Goal: Communication & Community: Answer question/provide support

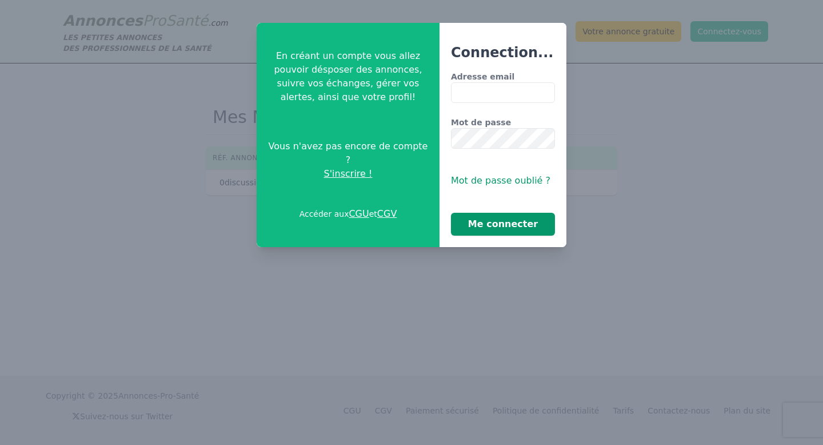
type input "**********"
click at [513, 225] on button "Me connecter" at bounding box center [503, 224] width 104 height 23
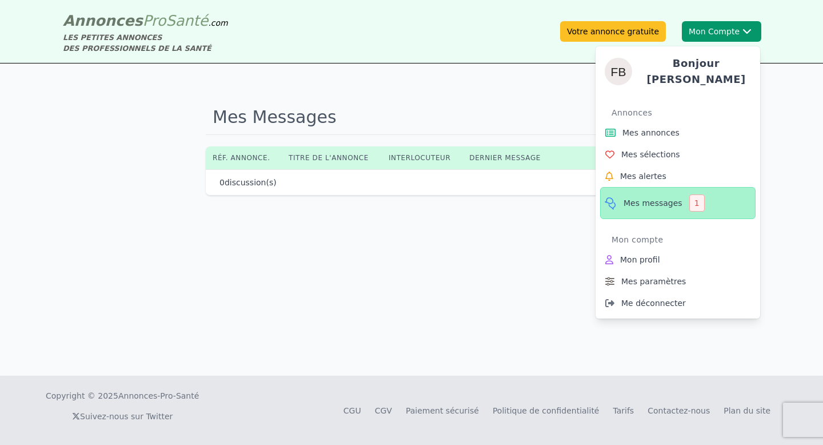
click at [675, 190] on link "Mes messages 1" at bounding box center [677, 203] width 155 height 32
click at [689, 197] on div "1" at bounding box center [696, 202] width 15 height 17
click at [618, 191] on link "Mes messages 1" at bounding box center [677, 203] width 155 height 32
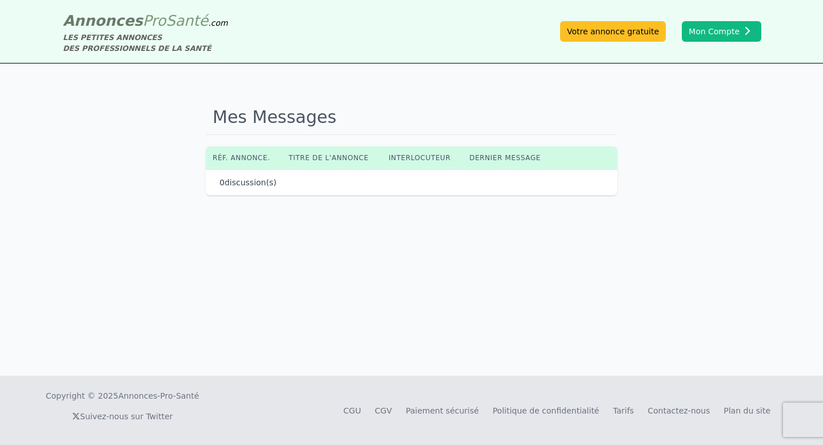
click at [497, 159] on th "Dernier message" at bounding box center [507, 157] width 91 height 23
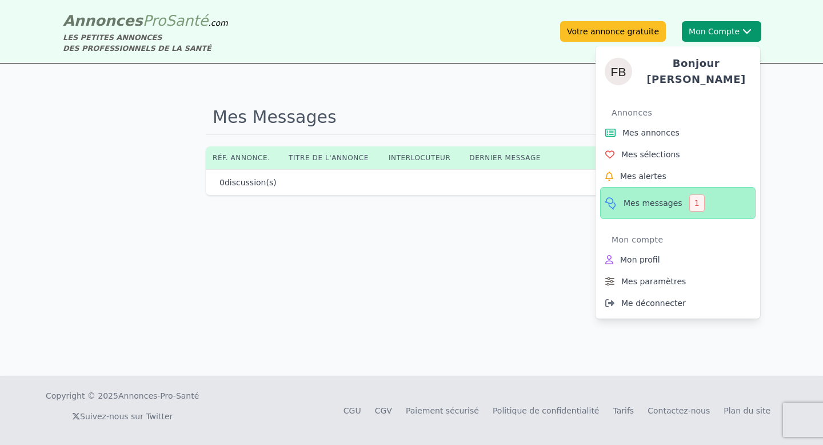
click at [609, 201] on icon at bounding box center [610, 203] width 14 height 14
click at [637, 129] on span "Mes annonces" at bounding box center [650, 132] width 57 height 11
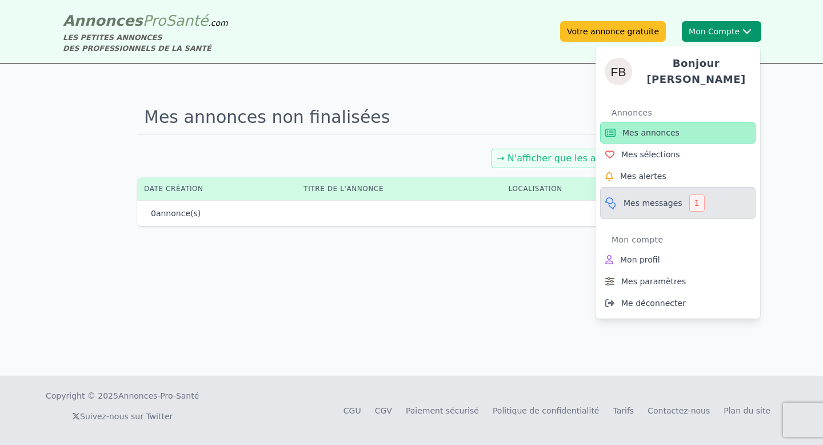
click at [630, 197] on span "Mes messages" at bounding box center [652, 202] width 59 height 11
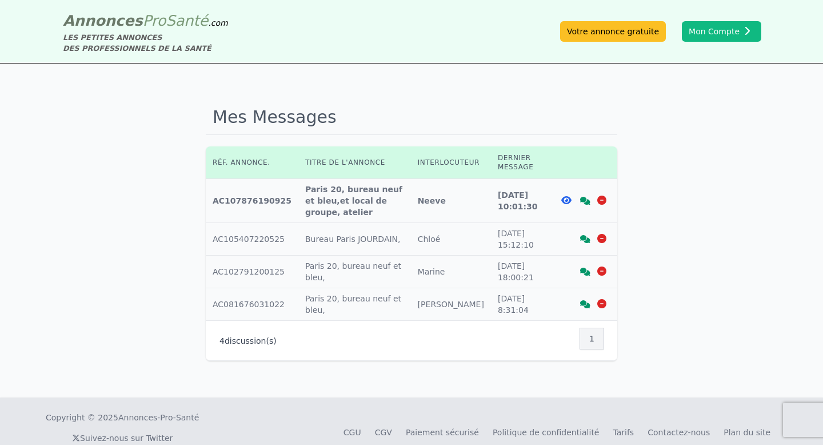
click at [568, 198] on icon at bounding box center [566, 199] width 10 height 9
click at [583, 203] on icon at bounding box center [585, 201] width 10 height 8
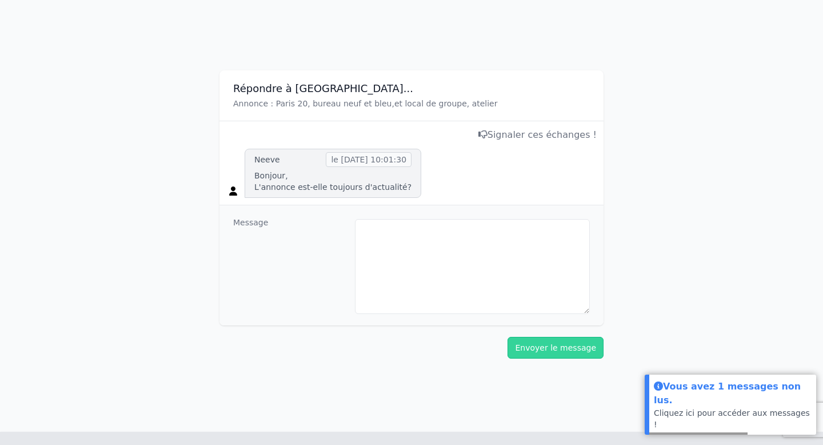
scroll to position [111, 0]
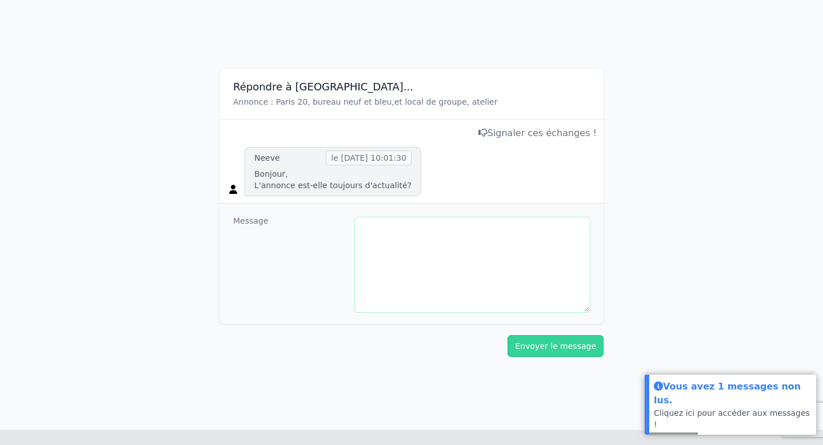
click at [430, 231] on textarea at bounding box center [472, 264] width 235 height 95
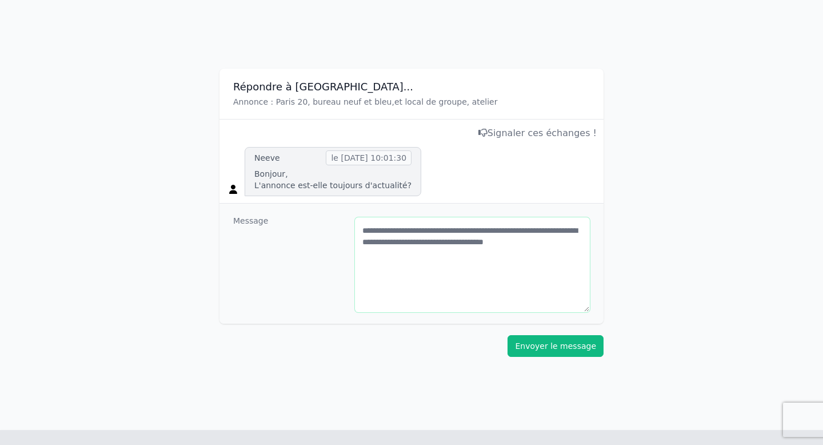
type textarea "**********"
click at [543, 349] on button "Envoyer le message" at bounding box center [555, 346] width 96 height 22
